Goal: Task Accomplishment & Management: Manage account settings

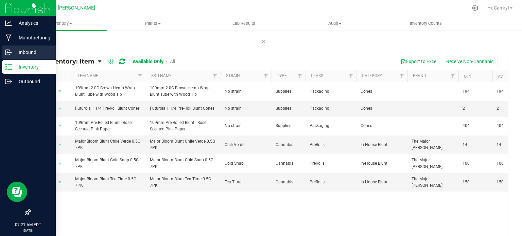
scroll to position [0, 79]
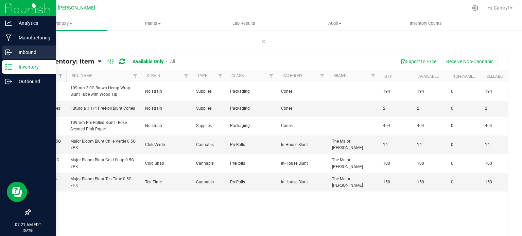
click at [27, 55] on p "Inbound" at bounding box center [32, 52] width 41 height 8
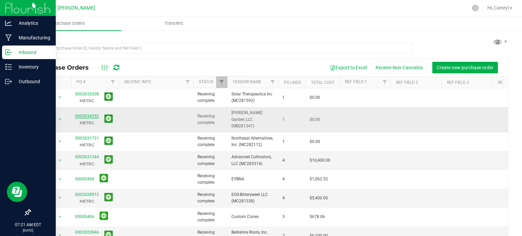
click at [80, 114] on link "0003034252" at bounding box center [87, 116] width 24 height 5
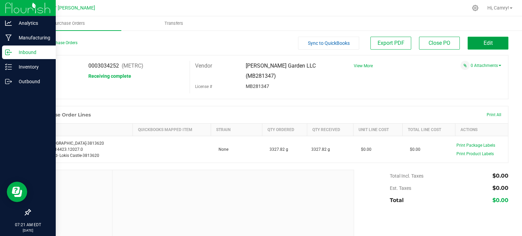
click at [483, 44] on span "Edit" at bounding box center [487, 43] width 9 height 6
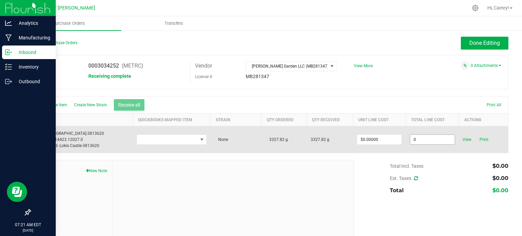
click at [422, 139] on input "0" at bounding box center [432, 140] width 44 height 10
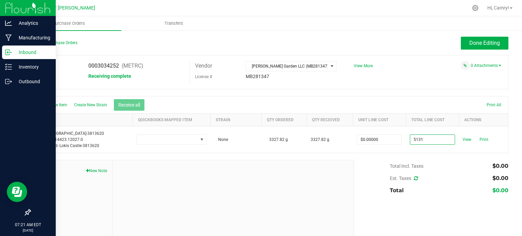
type input "$5,131.00000"
click at [415, 98] on body "Analytics Manufacturing Inbound Inventory Outbound 07:21 AM EDT [DATE] 09/26 Ma…" at bounding box center [261, 118] width 522 height 236
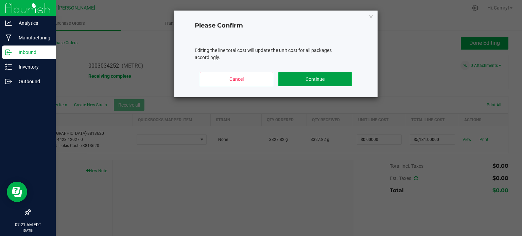
click at [327, 78] on button "Continue" at bounding box center [314, 79] width 73 height 14
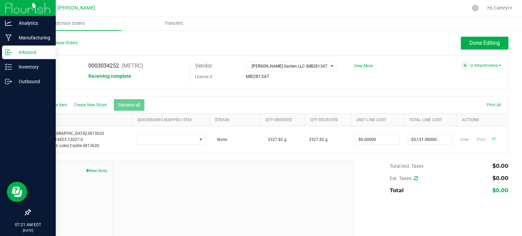
type input "$1.54185"
click at [475, 42] on span "Done Editing" at bounding box center [484, 43] width 31 height 6
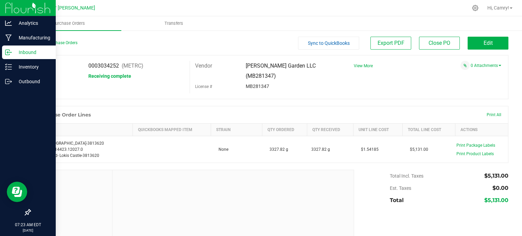
click at [23, 54] on p "Inbound" at bounding box center [32, 52] width 41 height 8
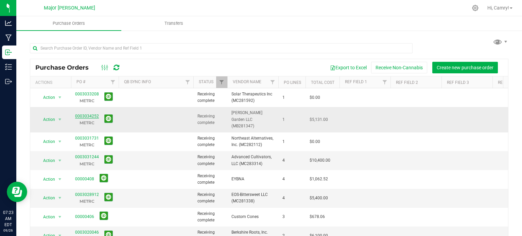
click at [85, 114] on link "0003034252" at bounding box center [87, 116] width 24 height 5
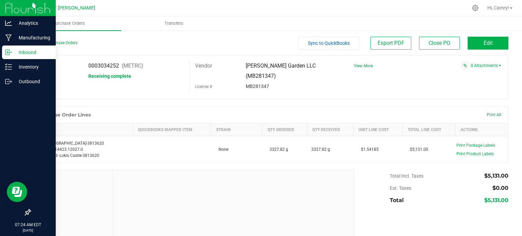
click at [17, 53] on p "Inbound" at bounding box center [32, 52] width 41 height 8
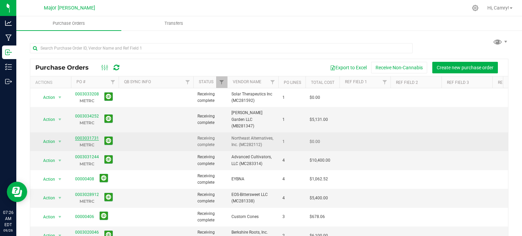
click at [88, 136] on link "0003031731" at bounding box center [87, 138] width 24 height 5
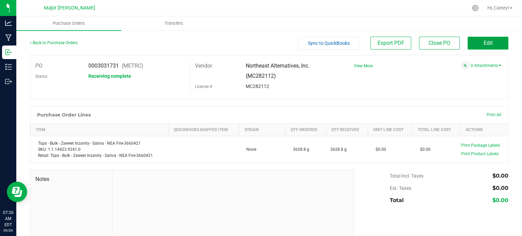
click at [471, 43] on button "Edit" at bounding box center [487, 43] width 41 height 13
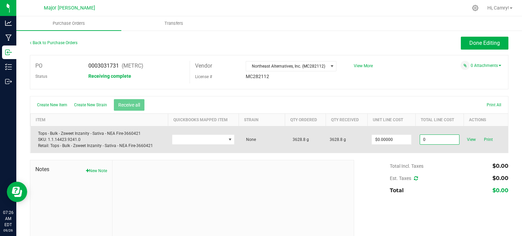
click at [421, 138] on input "0" at bounding box center [439, 140] width 39 height 10
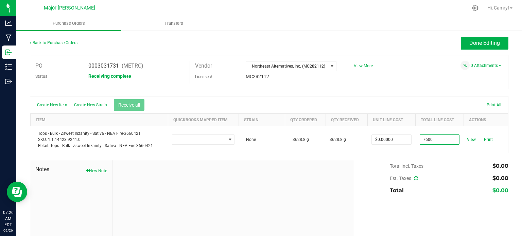
type input "$7,600.00000"
click at [414, 104] on body "Analytics Manufacturing Inbound Inventory Outbound 07:26 AM EDT [DATE] 09/26 Ma…" at bounding box center [261, 118] width 522 height 236
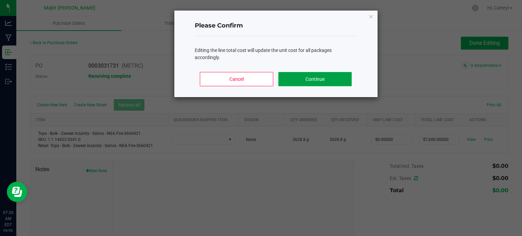
click at [292, 74] on button "Continue" at bounding box center [314, 79] width 73 height 14
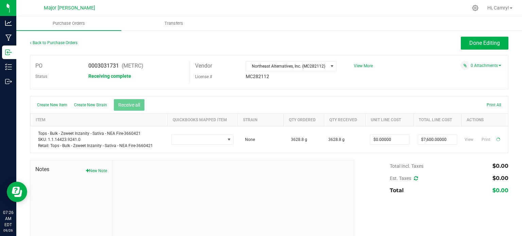
type input "$2.09436"
click at [471, 46] on button "Done Editing" at bounding box center [484, 43] width 48 height 13
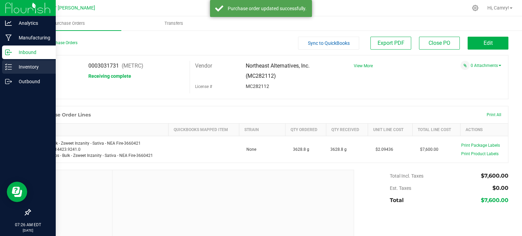
click at [18, 68] on p "Inventory" at bounding box center [32, 67] width 41 height 8
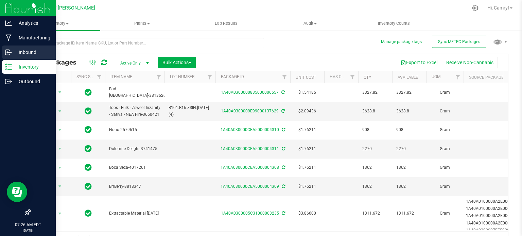
click at [21, 50] on p "Inbound" at bounding box center [32, 52] width 41 height 8
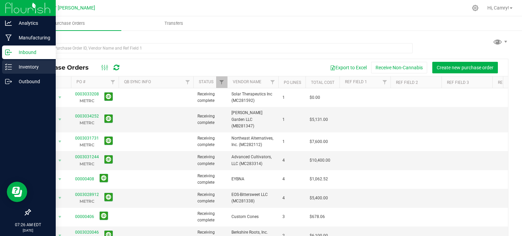
click at [4, 62] on div "Inventory" at bounding box center [29, 67] width 54 height 14
